Goal: Transaction & Acquisition: Purchase product/service

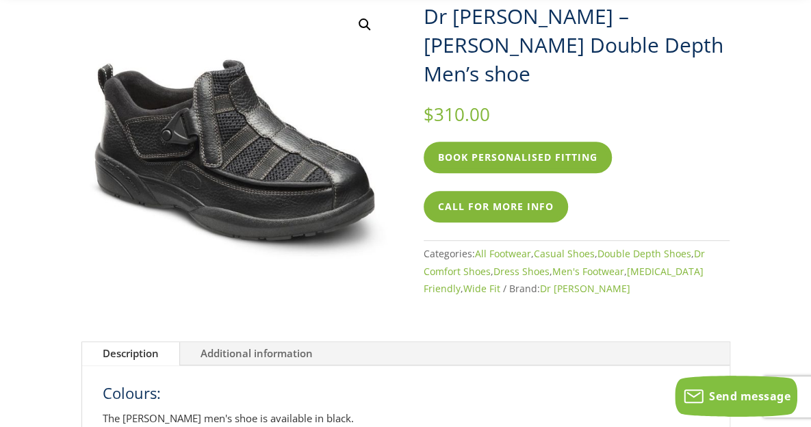
scroll to position [0, 1]
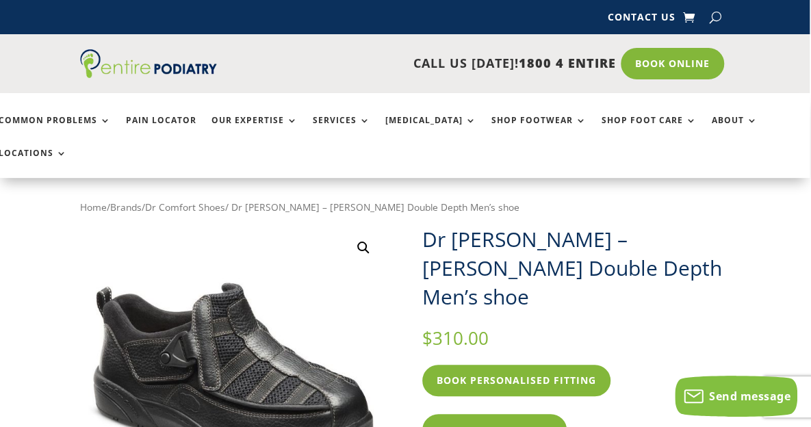
click at [709, 13] on button "button" at bounding box center [715, 17] width 12 height 21
type input "********"
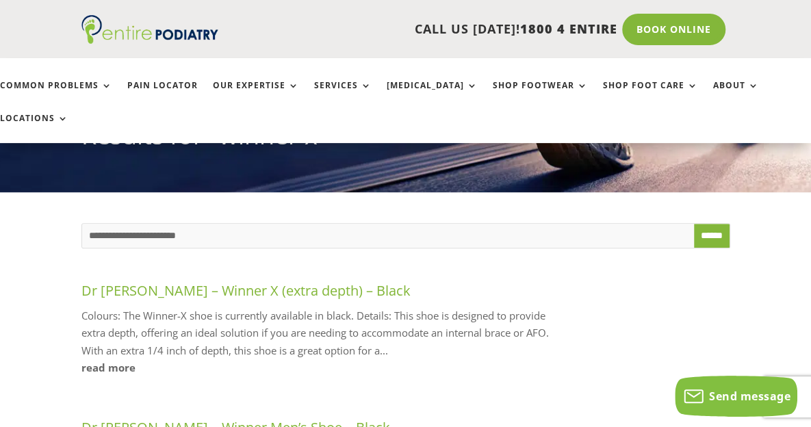
scroll to position [280, 0]
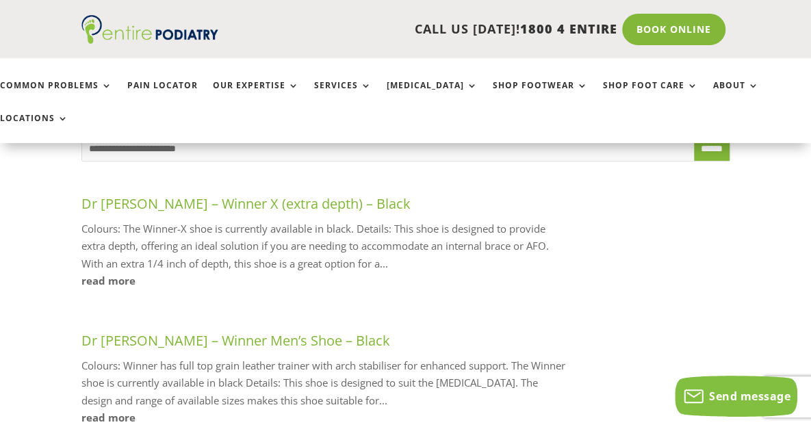
click at [178, 194] on link "Dr [PERSON_NAME] – Winner X (extra depth) – Black" at bounding box center [245, 203] width 329 height 18
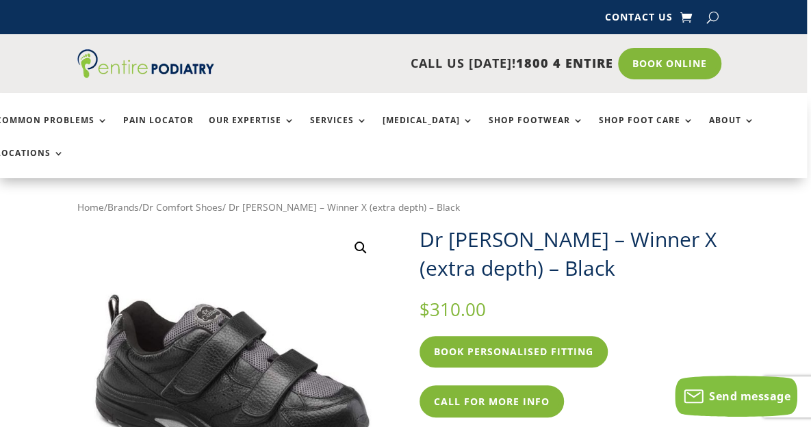
scroll to position [0, 3]
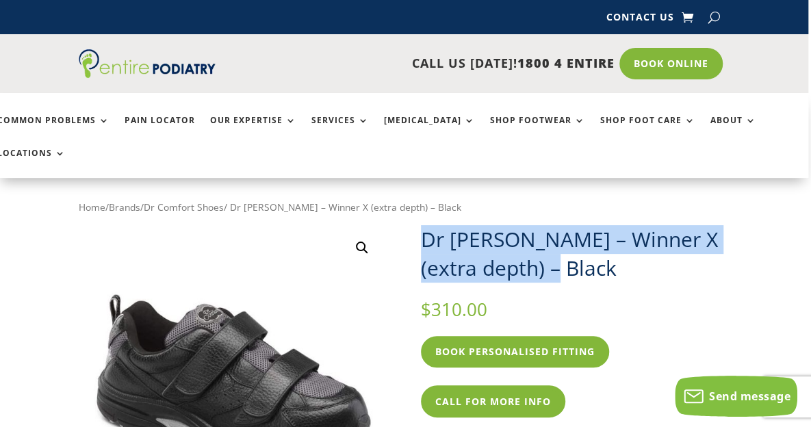
drag, startPoint x: 415, startPoint y: 207, endPoint x: 557, endPoint y: 240, distance: 145.3
click at [557, 240] on div "🔍 Dr Comfort – Winner X (extra depth) – Black $ 310.00 Book Personalised Fittin…" at bounding box center [403, 386] width 649 height 323
